Goal: Browse casually

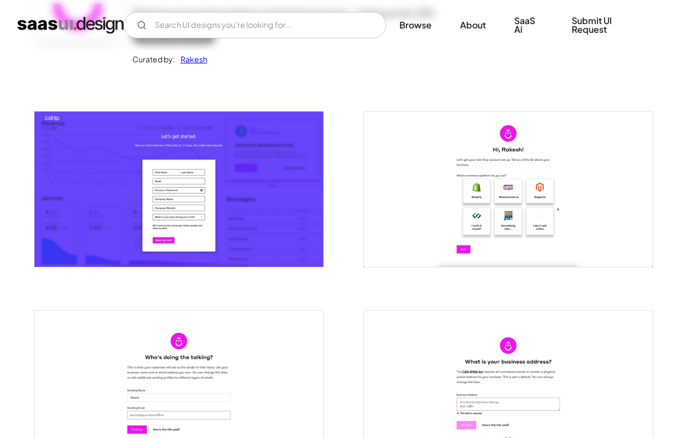
scroll to position [422, 0]
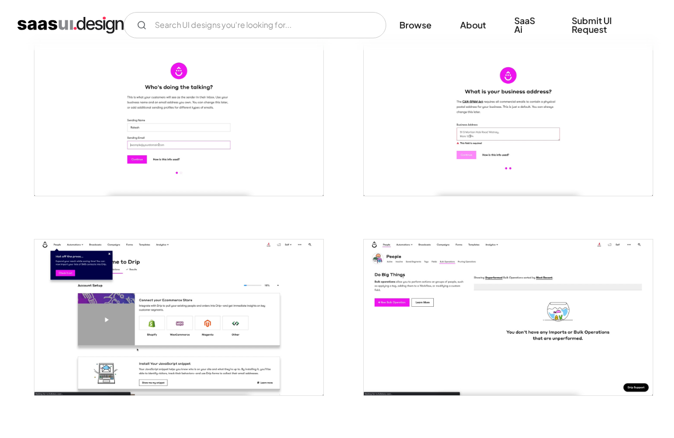
click at [222, 300] on img "open lightbox" at bounding box center [178, 317] width 289 height 155
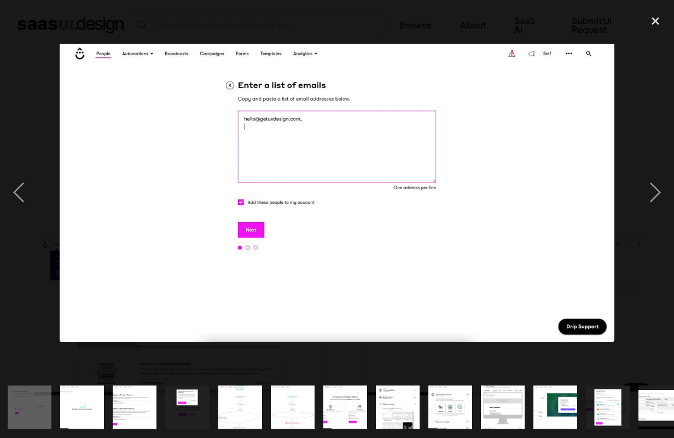
scroll to position [0, 635]
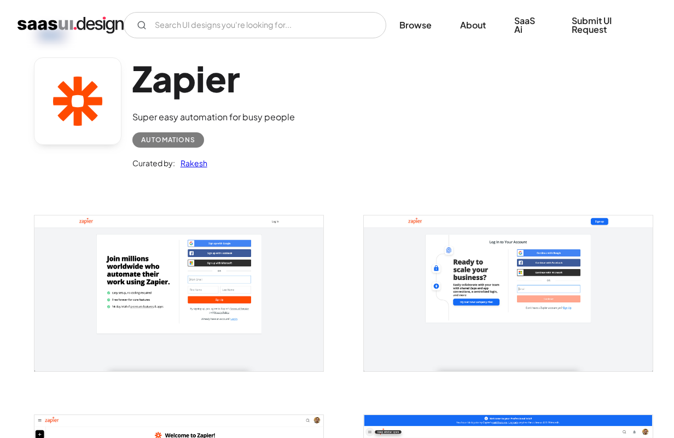
scroll to position [97, 0]
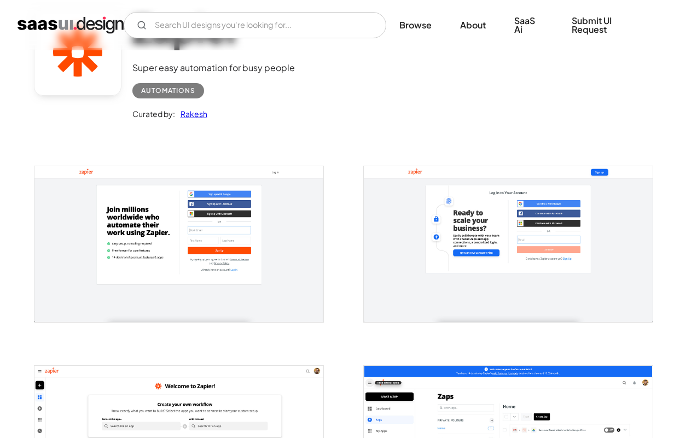
click at [176, 241] on img "open lightbox" at bounding box center [178, 244] width 289 height 156
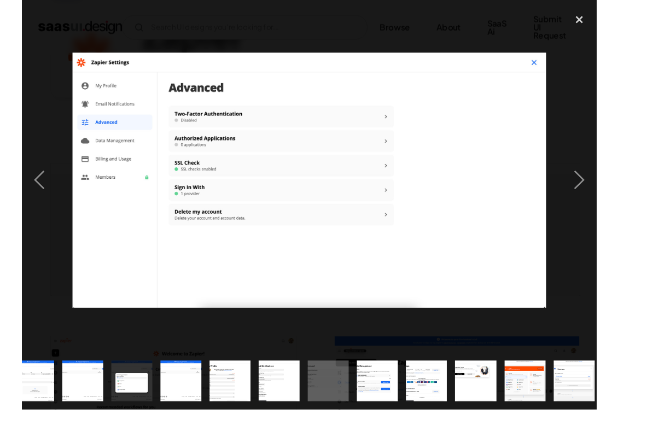
scroll to position [88, 0]
